Goal: Task Accomplishment & Management: Manage account settings

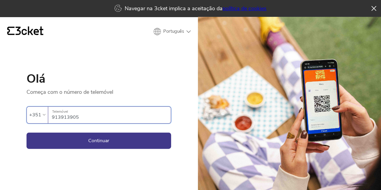
type input "913913905"
click at [26, 133] on button "Continuar" at bounding box center [98, 141] width 145 height 16
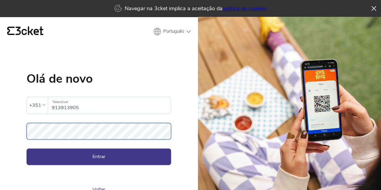
click at [26, 149] on button "Entrar" at bounding box center [98, 157] width 145 height 16
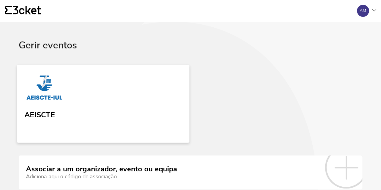
click at [58, 103] on link "AEISCTE" at bounding box center [103, 104] width 172 height 78
